Goal: Find specific page/section: Find specific page/section

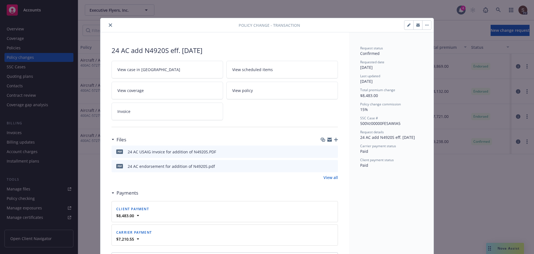
scroll to position [17, 0]
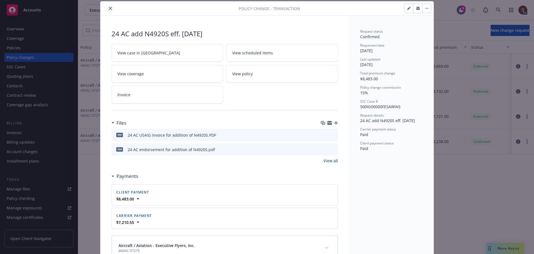
click at [109, 8] on icon "close" at bounding box center [110, 8] width 3 height 3
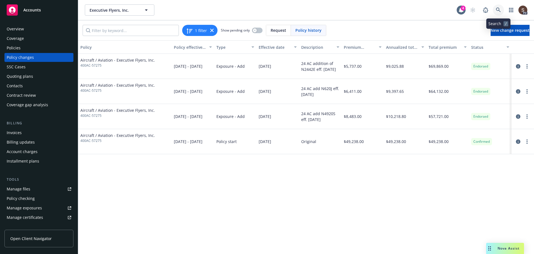
click at [501, 8] on icon at bounding box center [498, 10] width 5 height 5
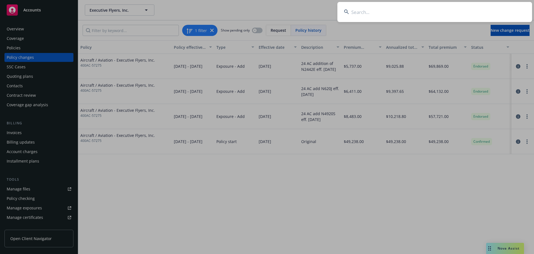
click at [382, 10] on input at bounding box center [435, 12] width 195 height 20
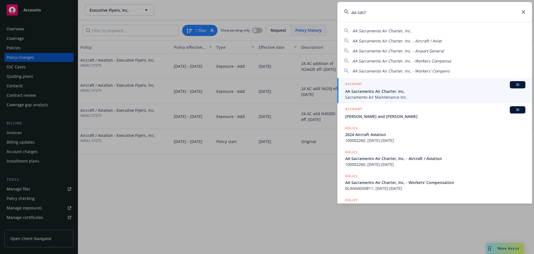
type input "aa sacr"
click at [380, 94] on span "Sacramento Air Maintenance Inc." at bounding box center [435, 97] width 180 height 6
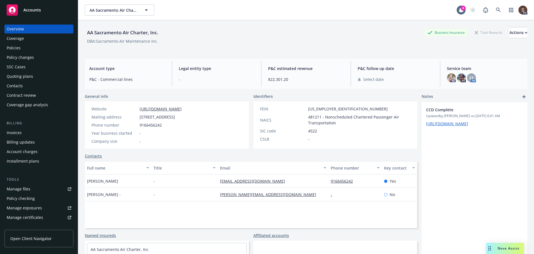
click at [9, 131] on div "Invoices" at bounding box center [14, 132] width 15 height 9
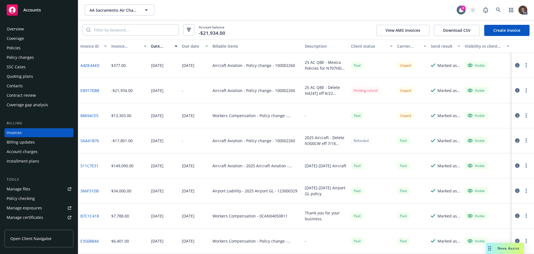
click at [516, 92] on icon "button" at bounding box center [518, 90] width 4 height 4
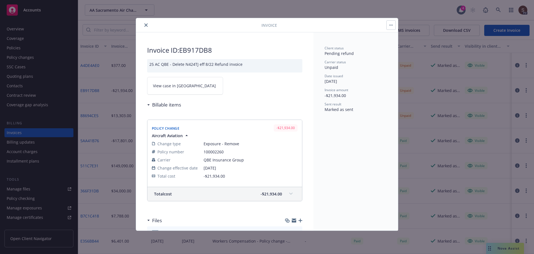
click at [182, 86] on span "View case in [GEOGRAPHIC_DATA]" at bounding box center [184, 86] width 63 height 6
